Goal: Transaction & Acquisition: Purchase product/service

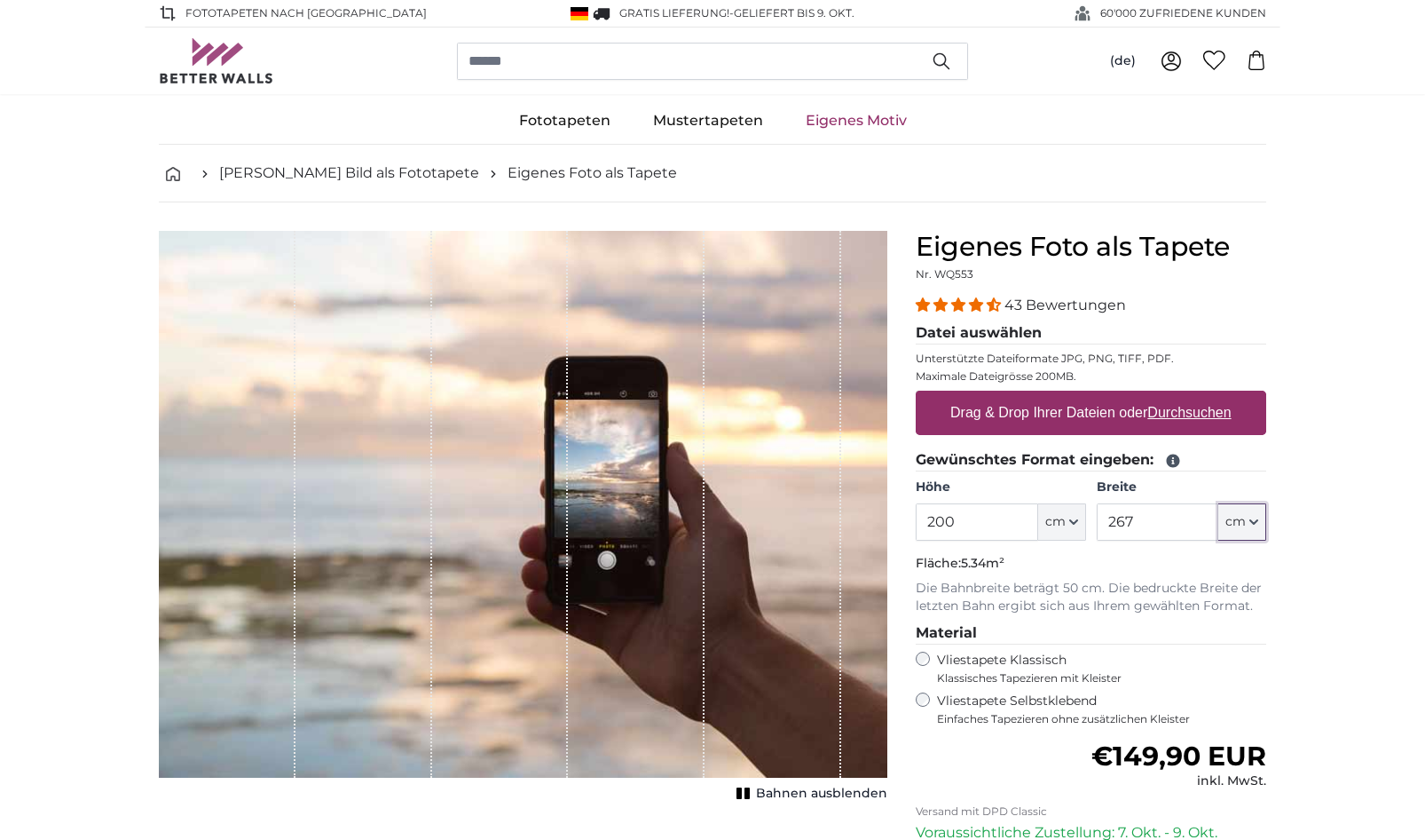
click at [1240, 525] on span "cm" at bounding box center [1235, 522] width 20 height 18
click at [1232, 575] on link "Centimeter (cm)" at bounding box center [1242, 568] width 156 height 32
drag, startPoint x: 1165, startPoint y: 524, endPoint x: 1047, endPoint y: 512, distance: 118.6
click at [1097, 512] on input "267" at bounding box center [1157, 522] width 122 height 37
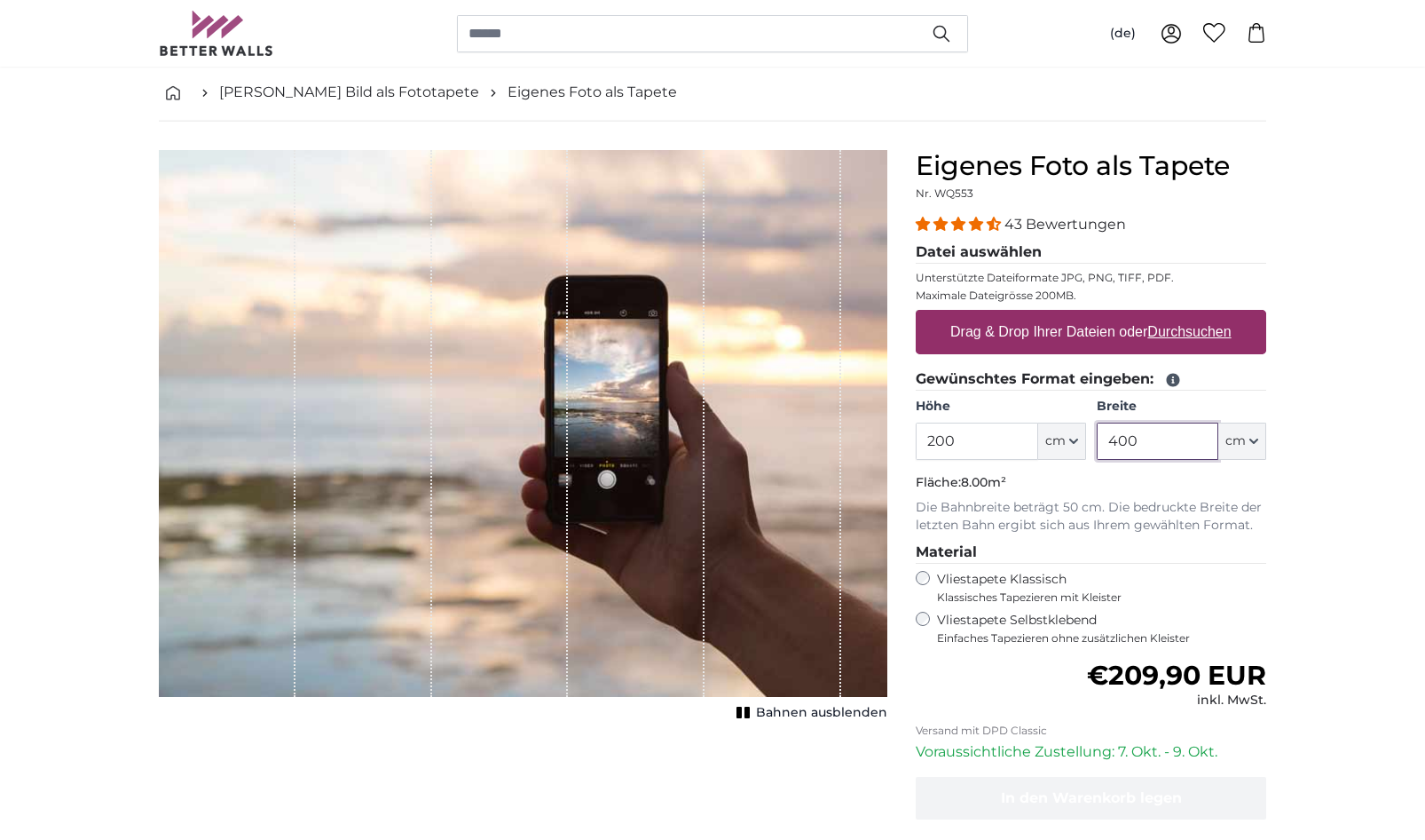
scroll to position [91, 0]
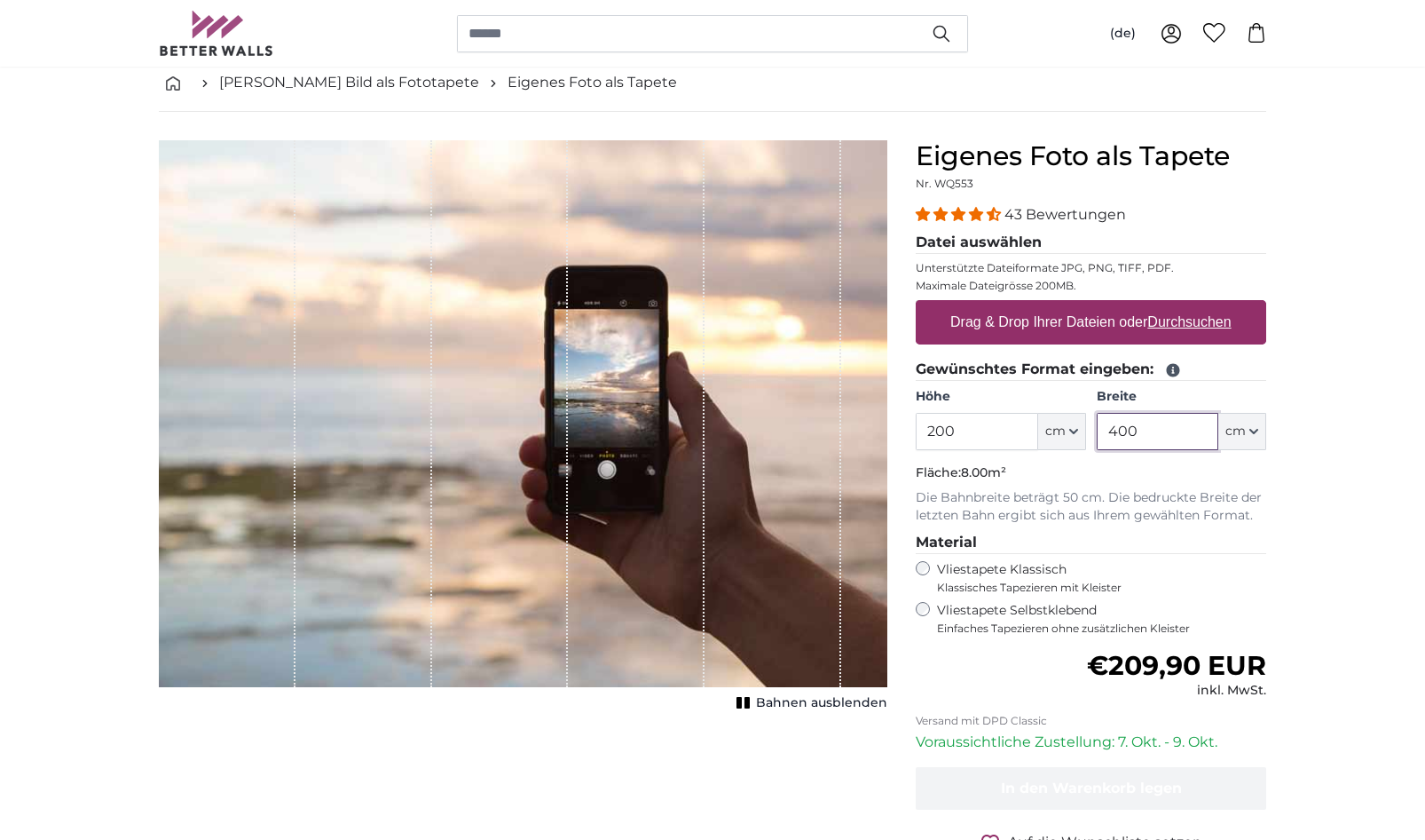
type input "400"
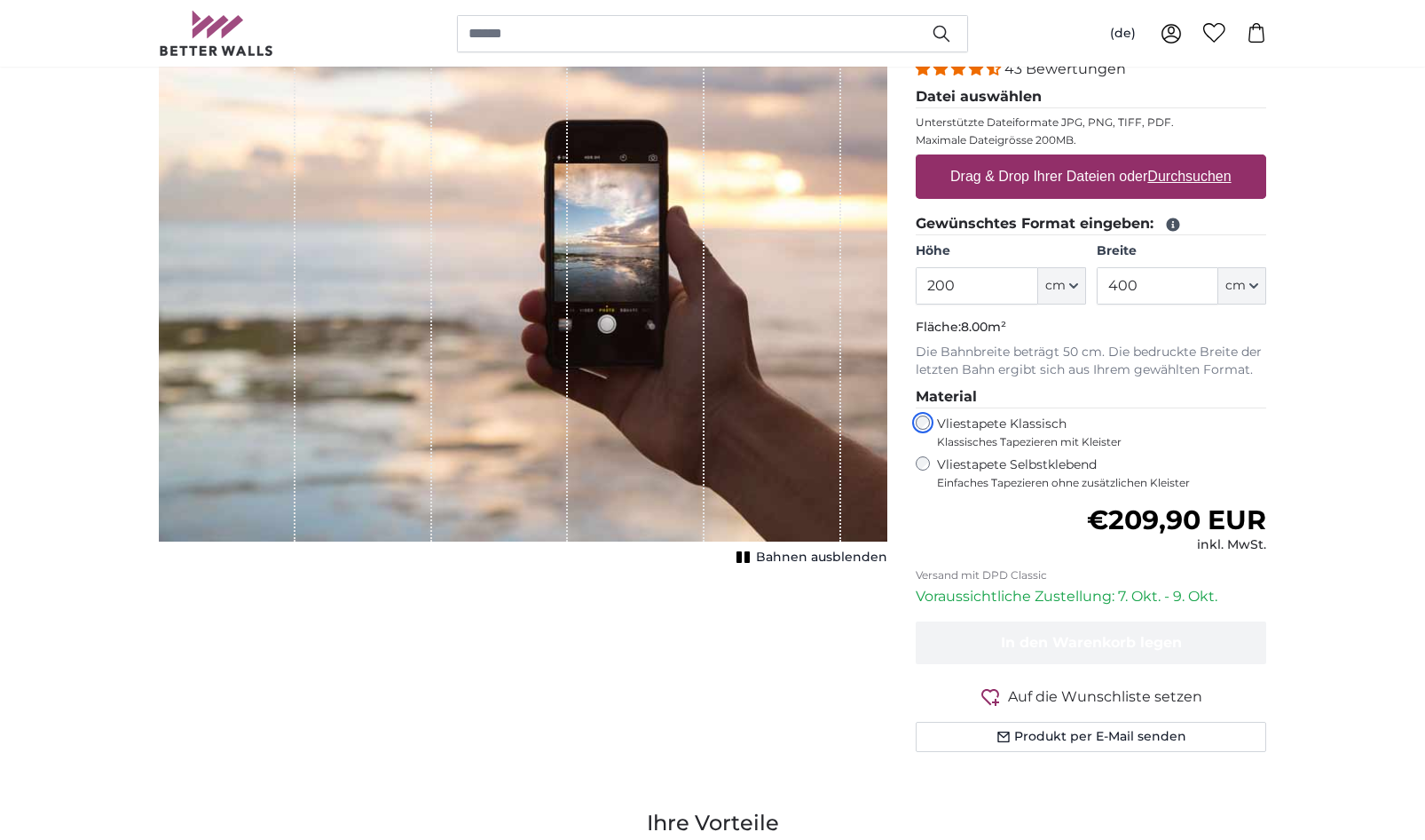
scroll to position [91, 0]
